Goal: Find contact information: Find contact information

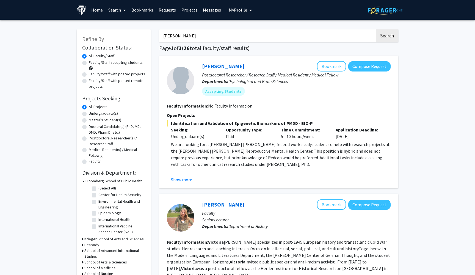
drag, startPoint x: 445, startPoint y: 59, endPoint x: 466, endPoint y: 60, distance: 21.7
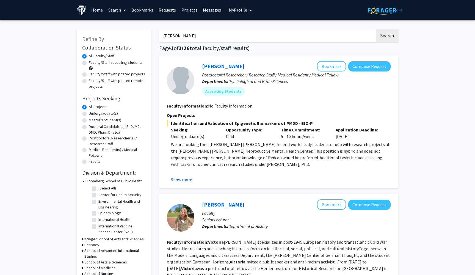
click at [184, 181] on button "Show more" at bounding box center [181, 179] width 21 height 7
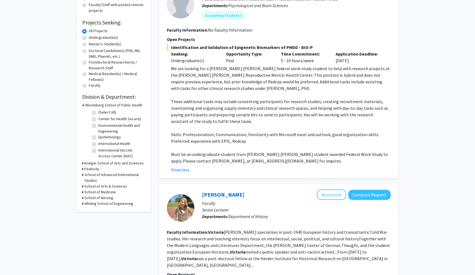
scroll to position [59, 0]
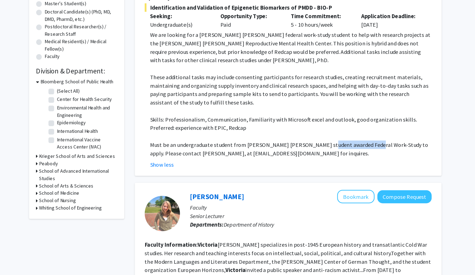
drag, startPoint x: 251, startPoint y: 114, endPoint x: 286, endPoint y: 114, distance: 34.9
click at [286, 168] on p "Must be an undergraduate student from [PERSON_NAME] [PERSON_NAME] student award…" at bounding box center [281, 174] width 220 height 13
copy p "Federal Work-Study"
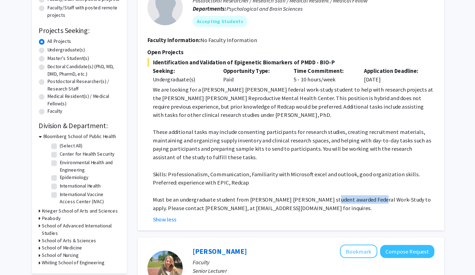
scroll to position [38, 0]
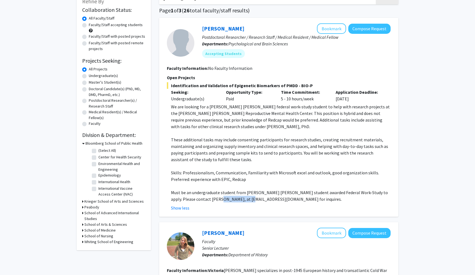
drag, startPoint x: 205, startPoint y: 199, endPoint x: 236, endPoint y: 201, distance: 31.4
click at [236, 201] on p "Must be an undergraduate student from [PERSON_NAME] [PERSON_NAME] student award…" at bounding box center [281, 195] width 220 height 13
click at [210, 207] on div "Show less" at bounding box center [281, 208] width 220 height 7
drag, startPoint x: 204, startPoint y: 201, endPoint x: 238, endPoint y: 201, distance: 33.3
click at [238, 201] on p "Must be an undergraduate student from [PERSON_NAME] [PERSON_NAME] student award…" at bounding box center [281, 195] width 220 height 13
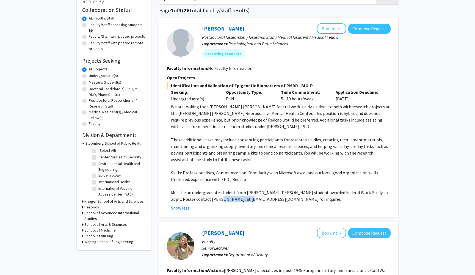
copy p "[EMAIL_ADDRESS][DOMAIN_NAME]"
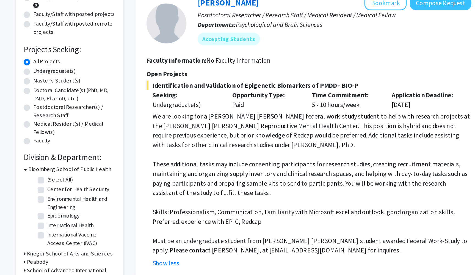
click at [167, 94] on span "Identification and Validation of Epigenetic Biomarkers of PMDD - BIO-P" at bounding box center [279, 97] width 224 height 7
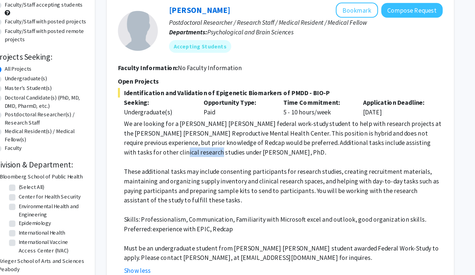
drag, startPoint x: 97, startPoint y: 106, endPoint x: 122, endPoint y: 106, distance: 24.5
click at [171, 115] on p "We are looking for a [PERSON_NAME] [PERSON_NAME] federal work-study student to …" at bounding box center [281, 128] width 220 height 26
copy p "[PERSON_NAME]"
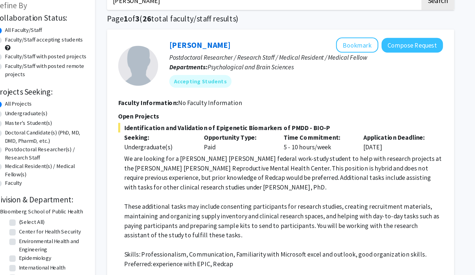
click at [164, 4] on input "[PERSON_NAME]" at bounding box center [267, 10] width 216 height 13
